Goal: Task Accomplishment & Management: Complete application form

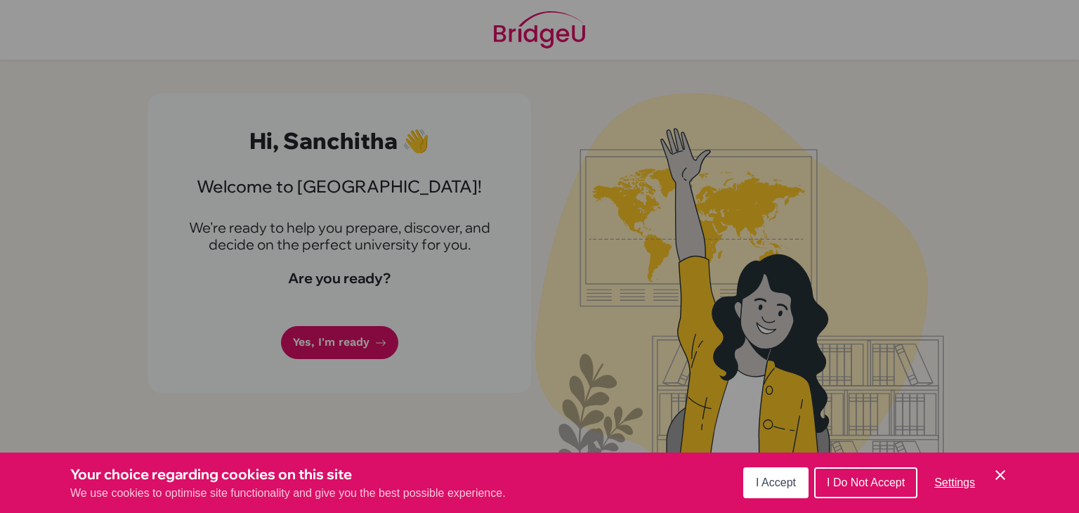
click at [773, 478] on span "I Accept" at bounding box center [776, 482] width 40 height 12
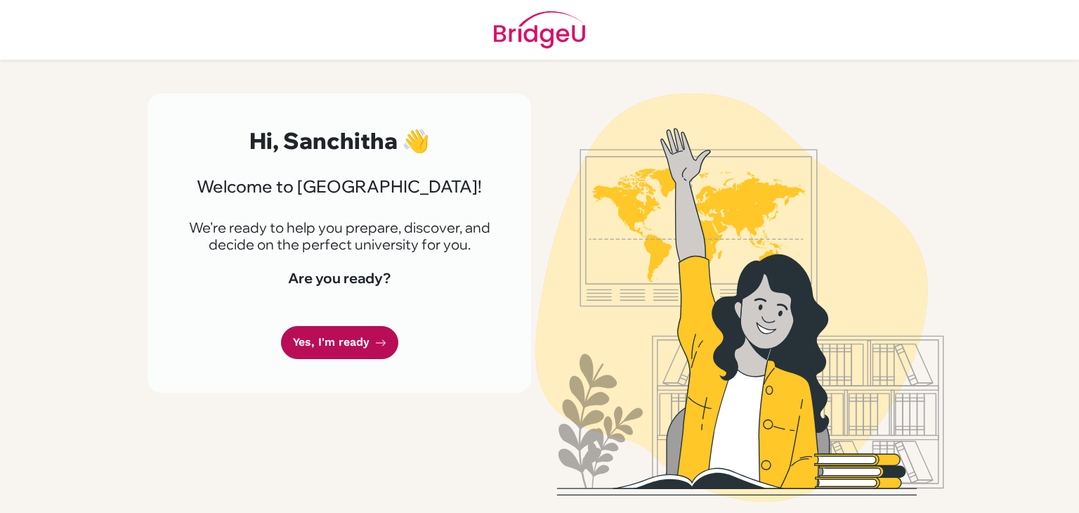
click at [346, 336] on link "Yes, I'm ready" at bounding box center [339, 342] width 117 height 33
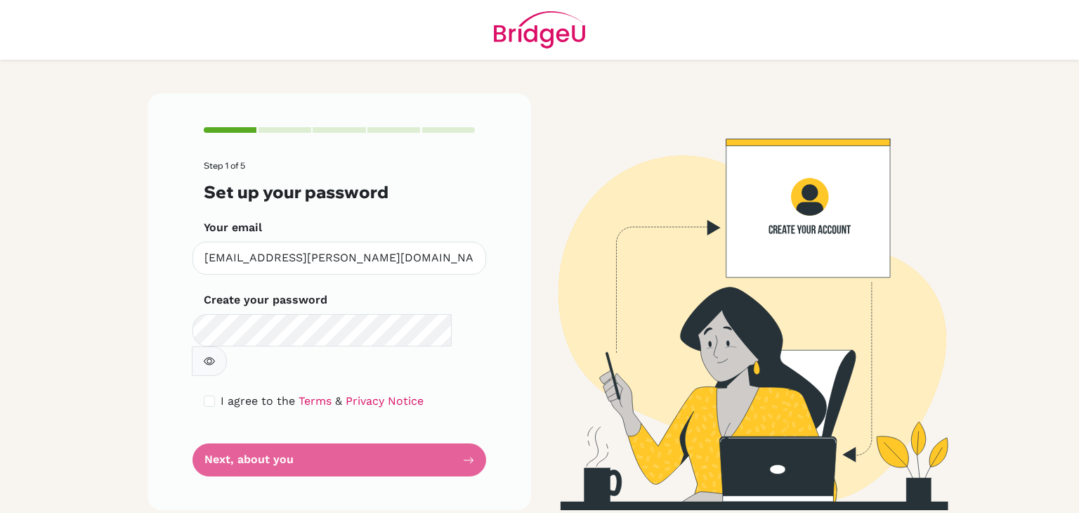
click at [215, 355] on icon "button" at bounding box center [209, 360] width 11 height 11
click at [279, 390] on form "Step 1 of 5 Set up your password Your email [EMAIL_ADDRESS][PERSON_NAME][DOMAIN…" at bounding box center [339, 318] width 271 height 315
click at [219, 393] on div "I agree to the Terms & Privacy Notice" at bounding box center [339, 401] width 271 height 17
click at [212, 395] on input "checkbox" at bounding box center [209, 400] width 11 height 11
checkbox input "true"
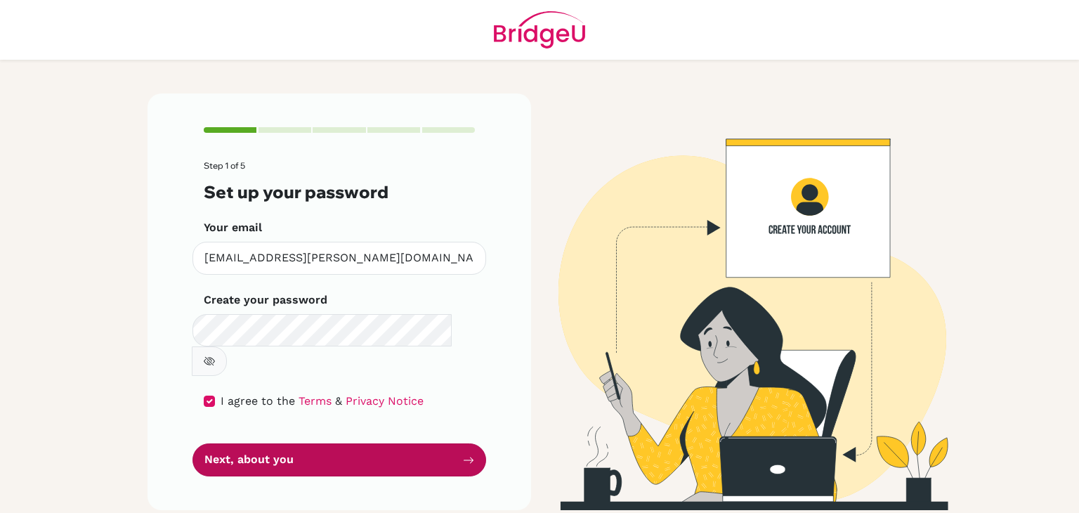
click at [328, 443] on button "Next, about you" at bounding box center [339, 459] width 294 height 33
